Goal: Task Accomplishment & Management: Use online tool/utility

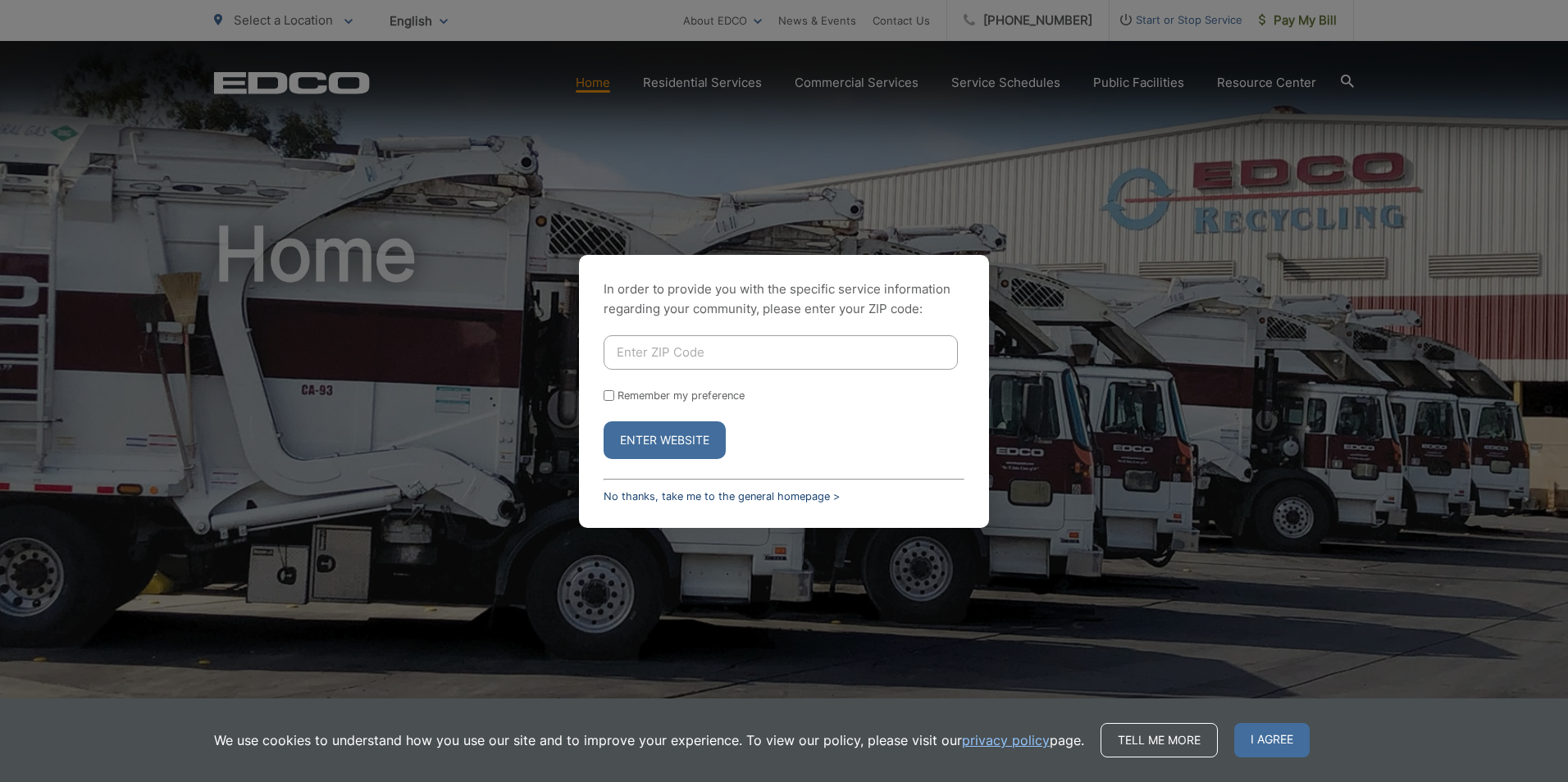
click at [667, 501] on link "No thanks, take me to the general homepage >" at bounding box center [721, 496] width 236 height 13
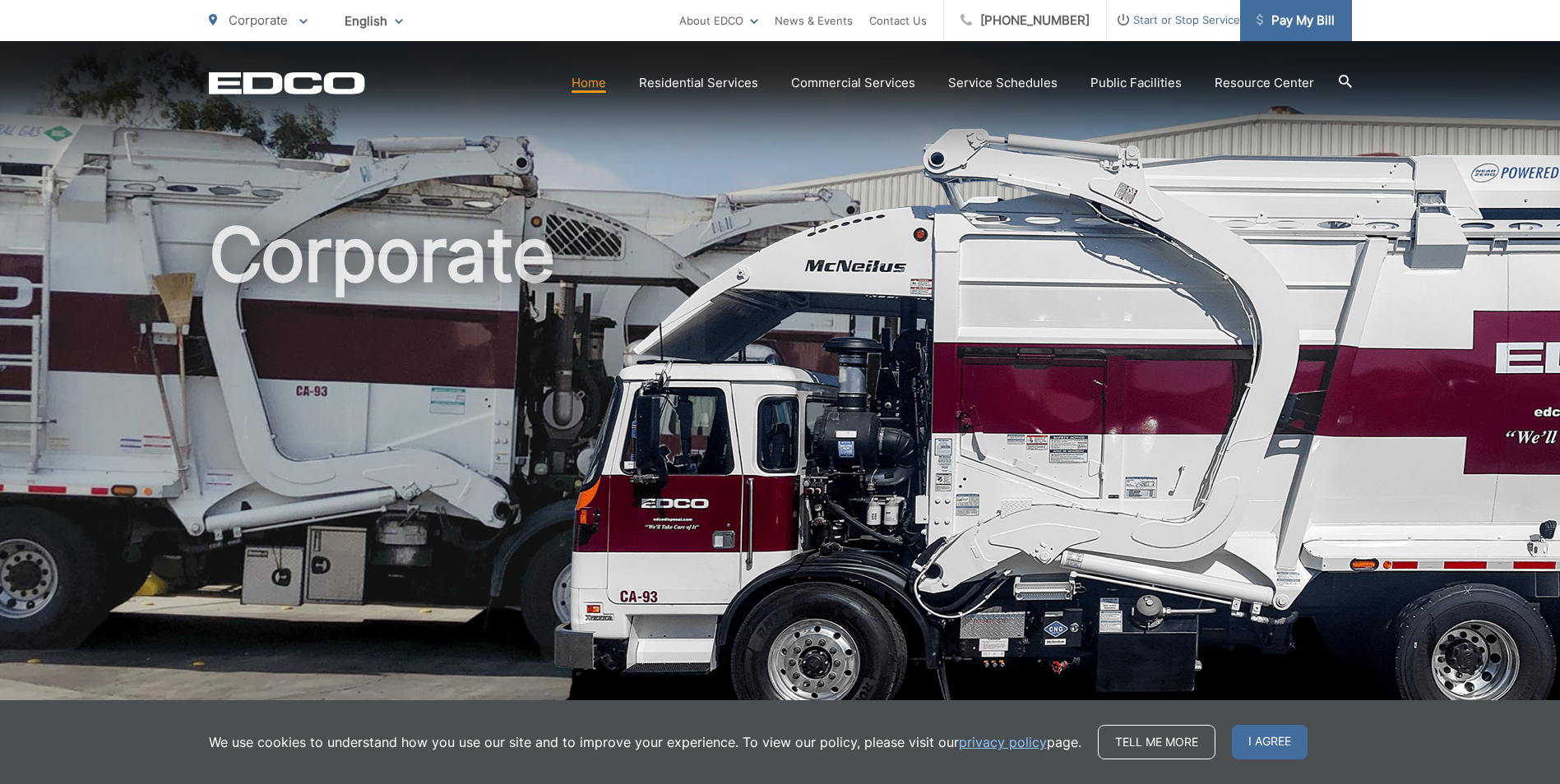
click at [1297, 12] on span "Pay My Bill" at bounding box center [1295, 20] width 78 height 19
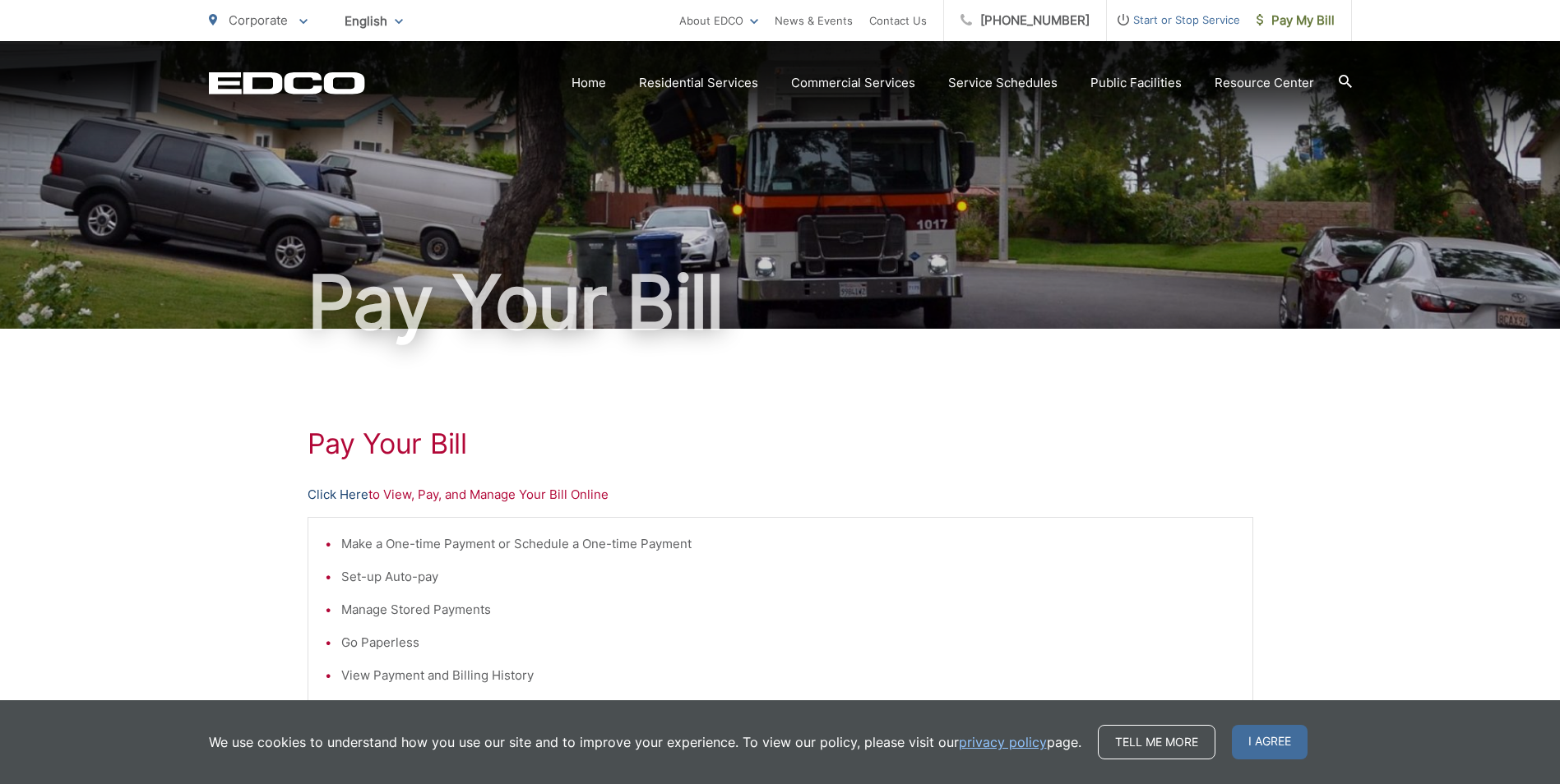
click at [355, 492] on link "Click Here" at bounding box center [338, 494] width 61 height 19
